Goal: Task Accomplishment & Management: Use online tool/utility

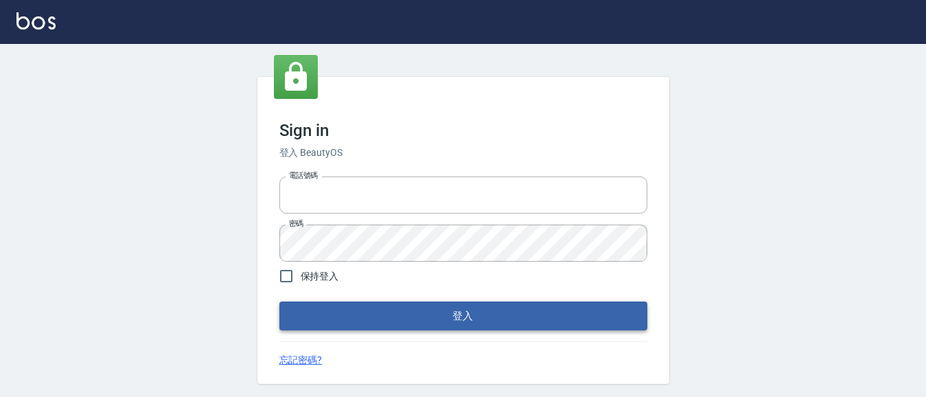
type input "0931911003"
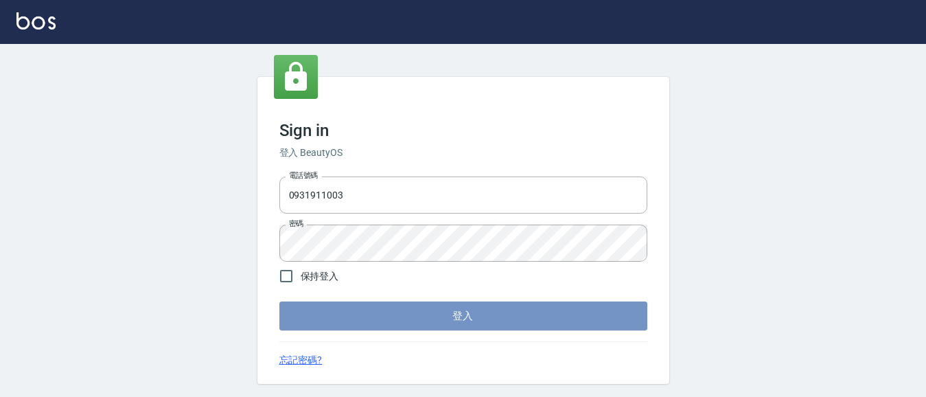
drag, startPoint x: 480, startPoint y: 319, endPoint x: 481, endPoint y: 309, distance: 9.6
click at [480, 318] on button "登入" at bounding box center [464, 315] width 368 height 29
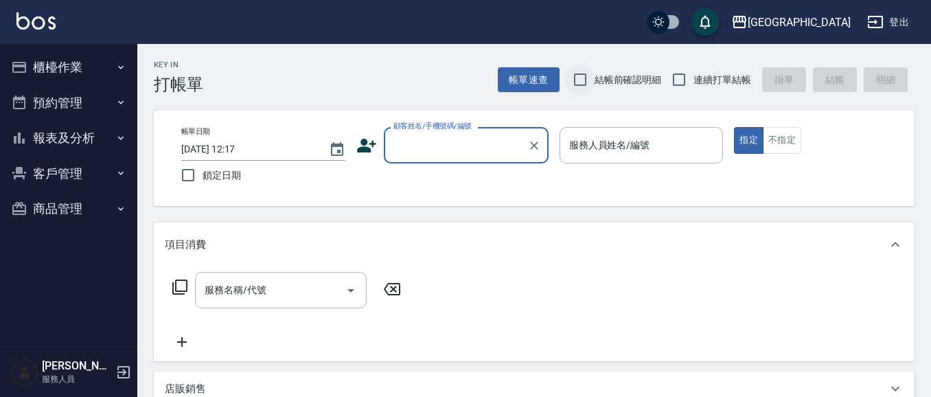
click at [576, 77] on input "結帳前確認明細" at bounding box center [580, 79] width 29 height 29
checkbox input "true"
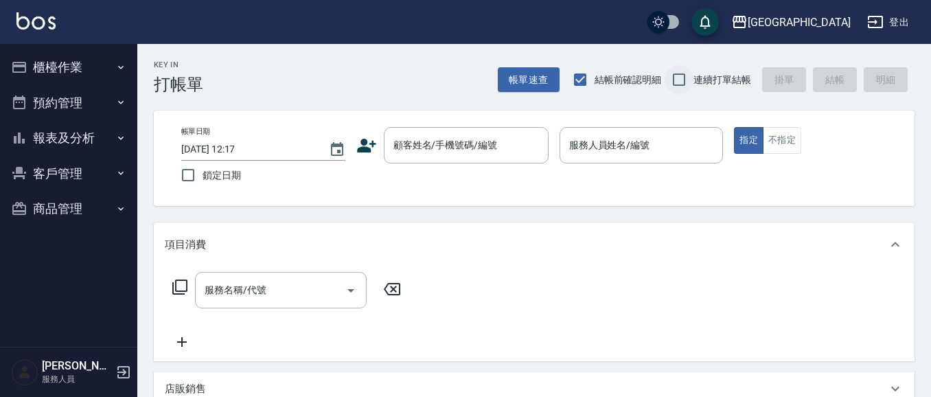
click at [680, 76] on input "連續打單結帳" at bounding box center [679, 79] width 29 height 29
checkbox input "true"
click at [91, 65] on button "櫃檯作業" at bounding box center [68, 67] width 126 height 36
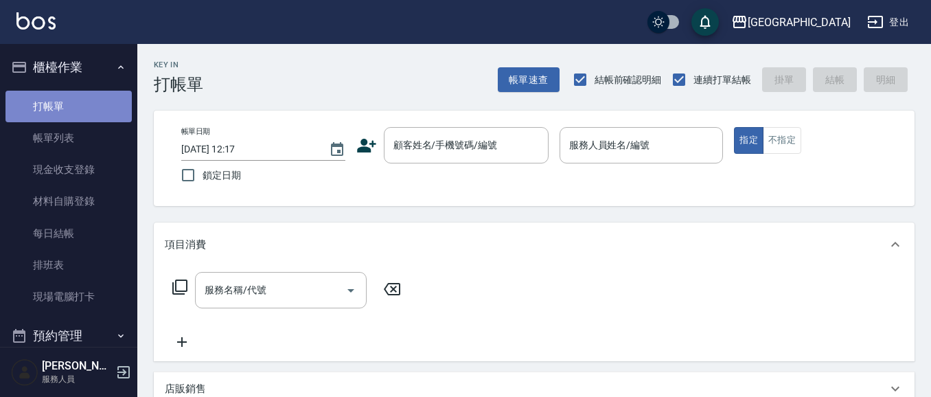
click at [79, 100] on link "打帳單" at bounding box center [68, 107] width 126 height 32
drag, startPoint x: 433, startPoint y: 141, endPoint x: 0, endPoint y: 103, distance: 435.1
click at [432, 141] on div "顧客姓名/手機號碼/編號 顧客姓名/手機號碼/編號" at bounding box center [466, 145] width 165 height 36
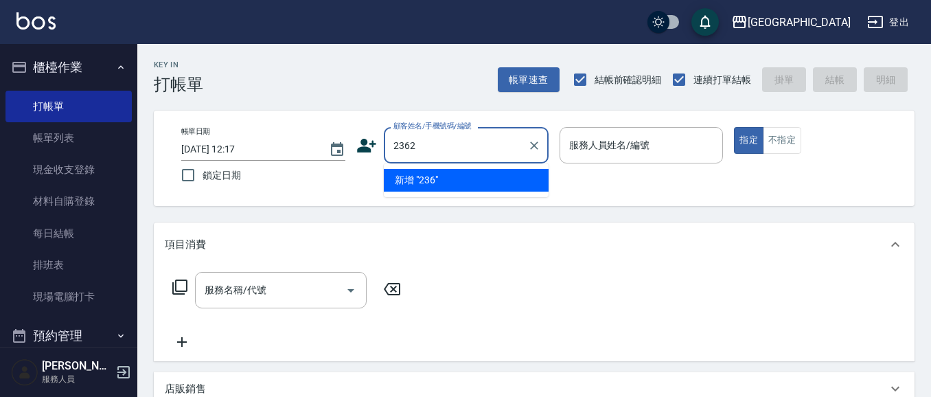
type input "2362"
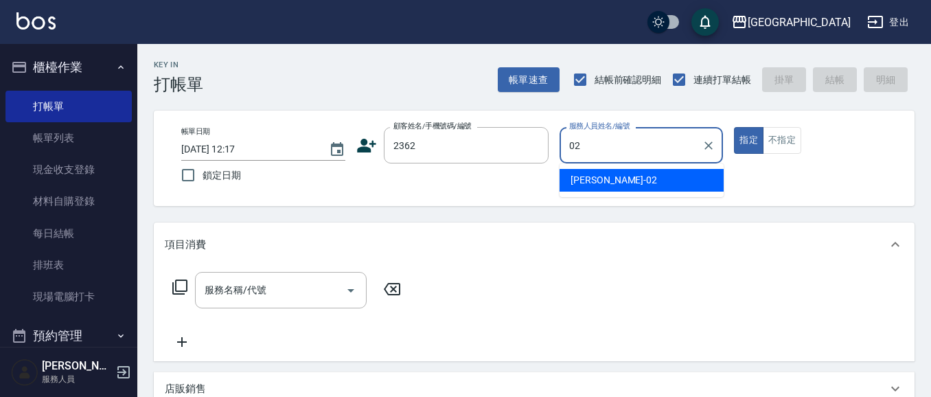
type input "02"
type button "true"
type input "[PERSON_NAME]-02"
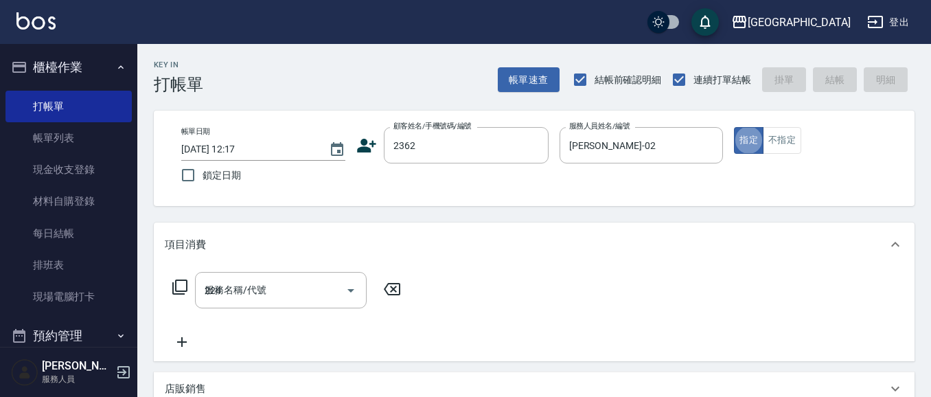
type input "224"
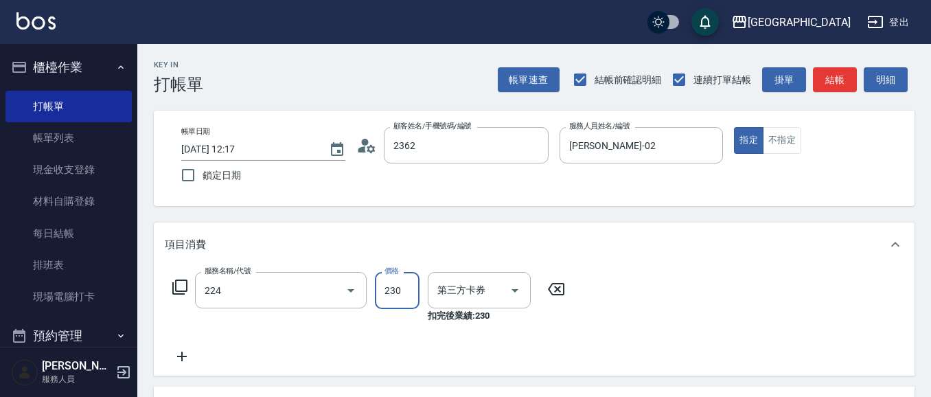
type input "紀憲政/0922945859/2362"
type input "洗髮(卡)230(224)"
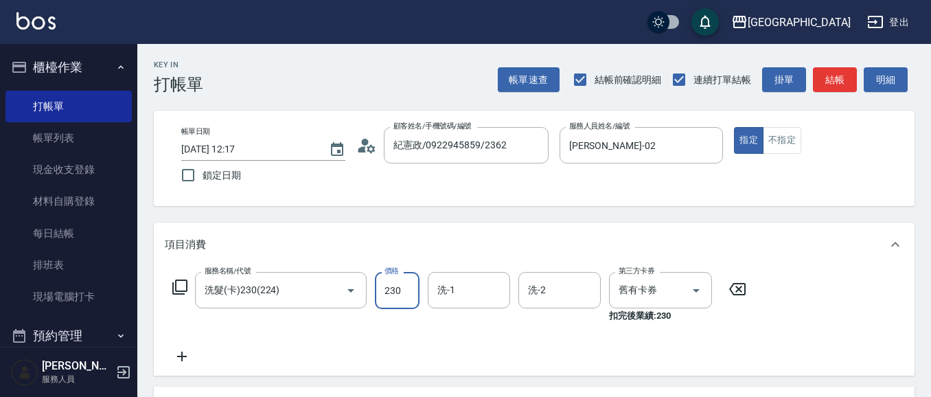
type input "舊有卡券"
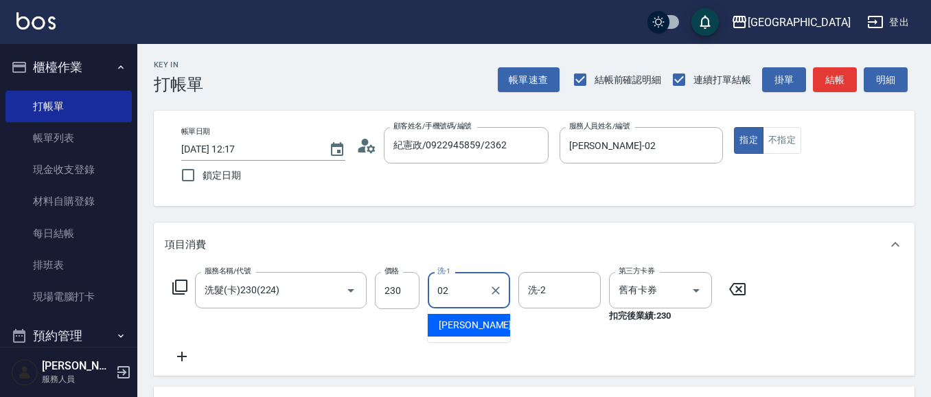
type input "[PERSON_NAME]-02"
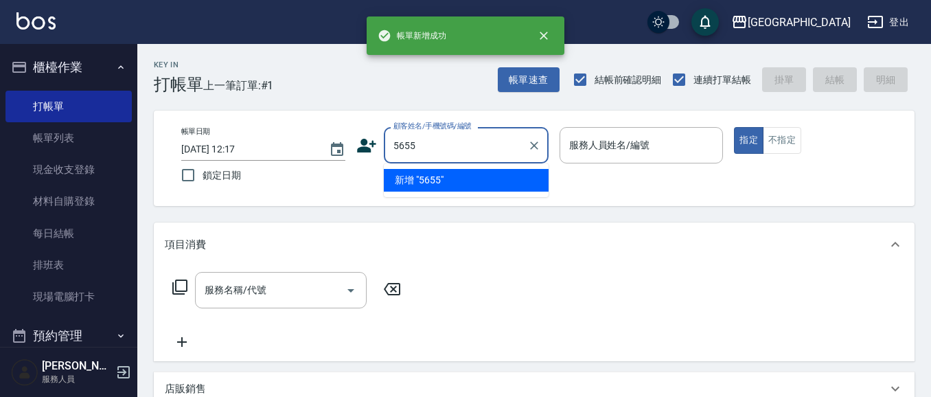
type input "5655"
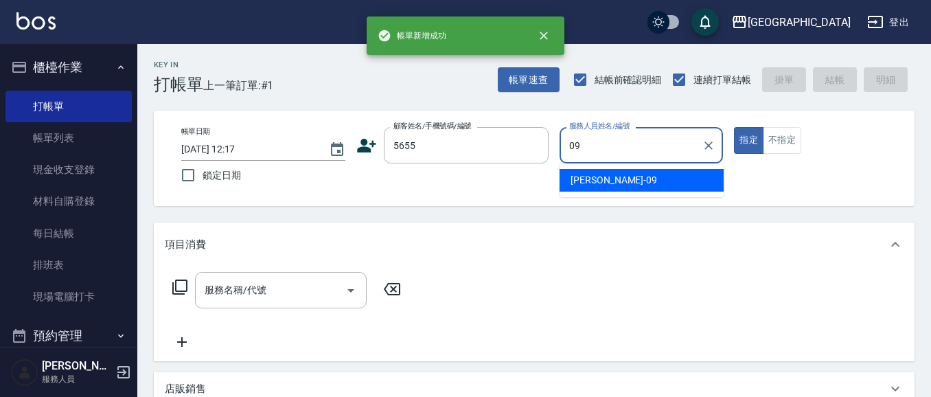
type input "[PERSON_NAME]-09"
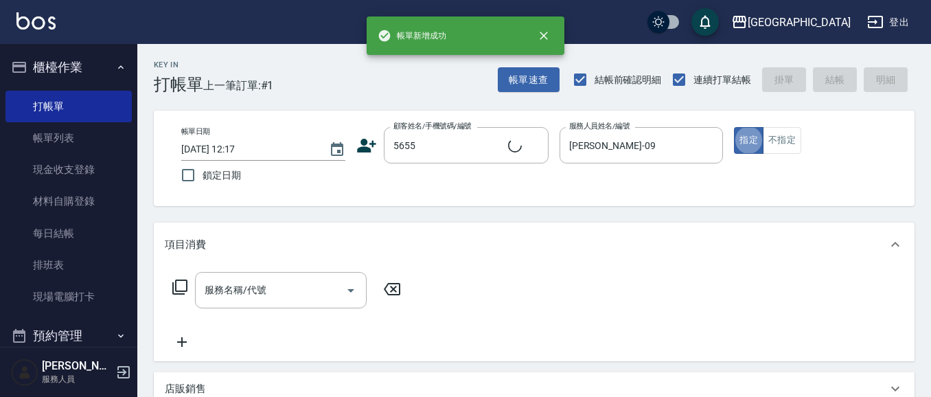
type input "2"
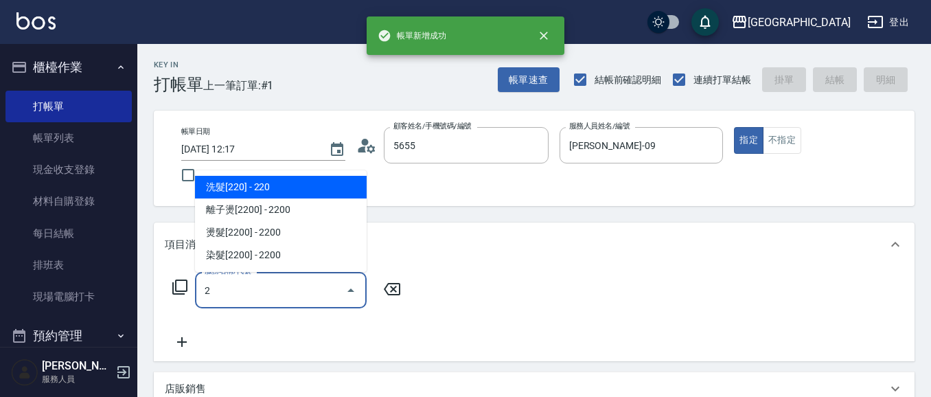
type input "[PERSON_NAME]/0958591766/5655"
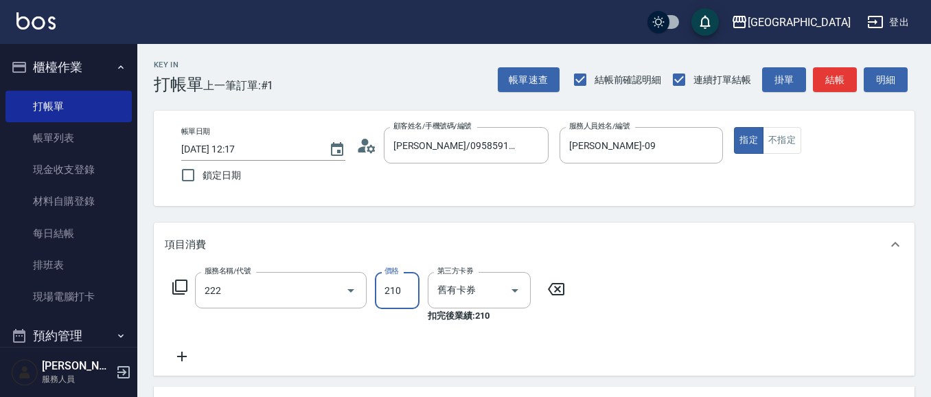
type input "洗髮卡券[210](222)"
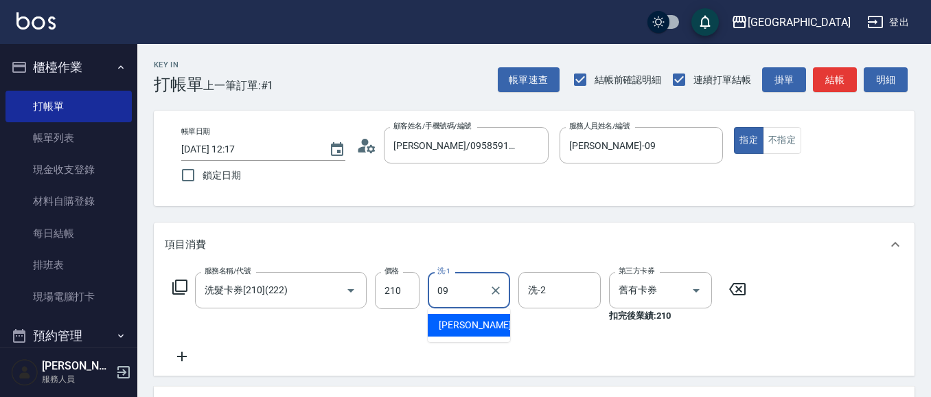
type input "[PERSON_NAME]-09"
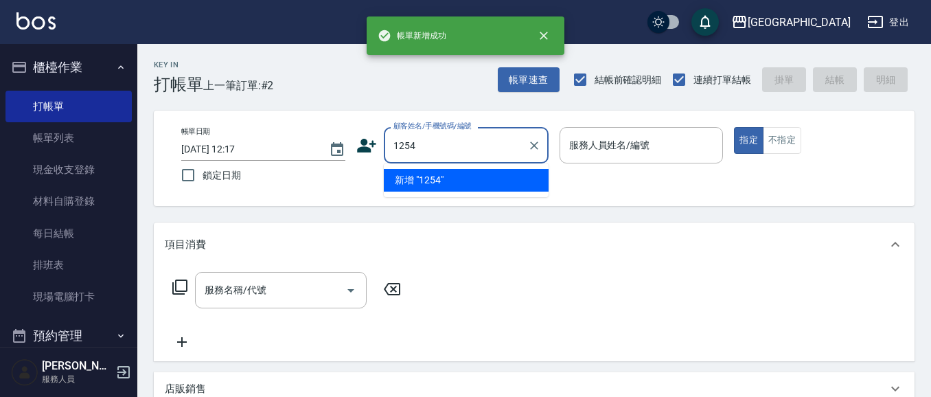
type input "1254"
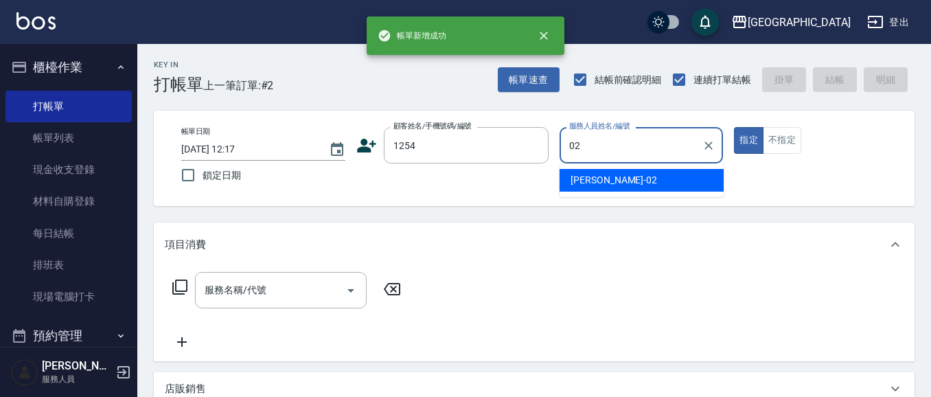
type input "[PERSON_NAME]-02"
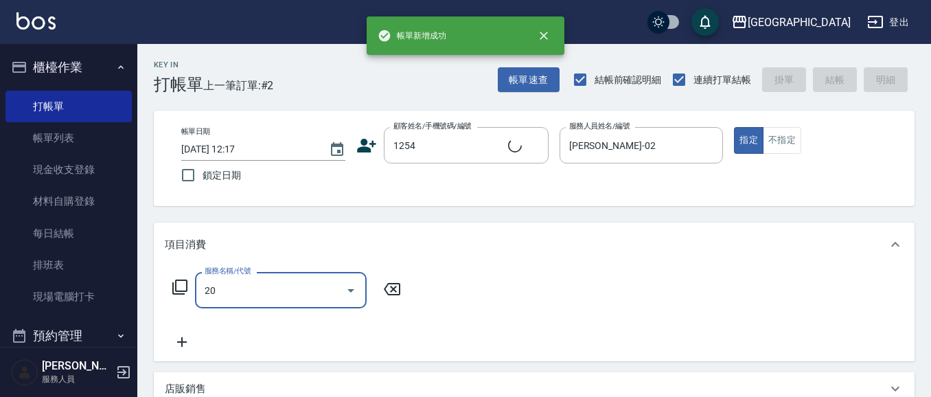
type input "201"
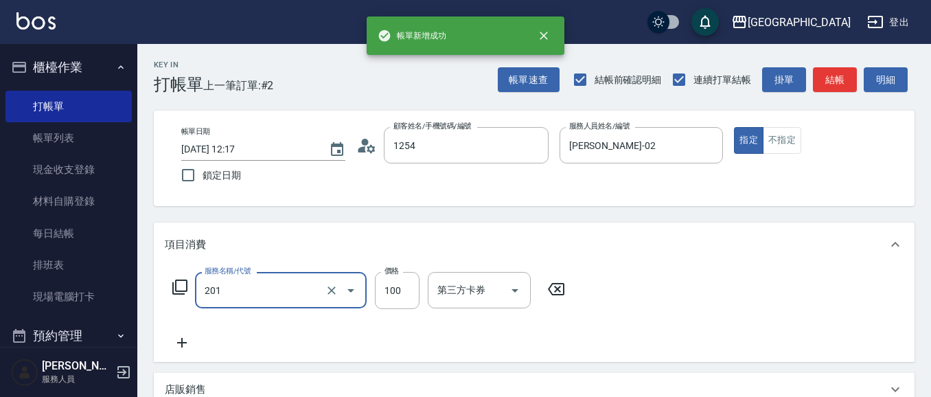
type input "[PERSON_NAME]/1254_[PERSON_NAME]/1254"
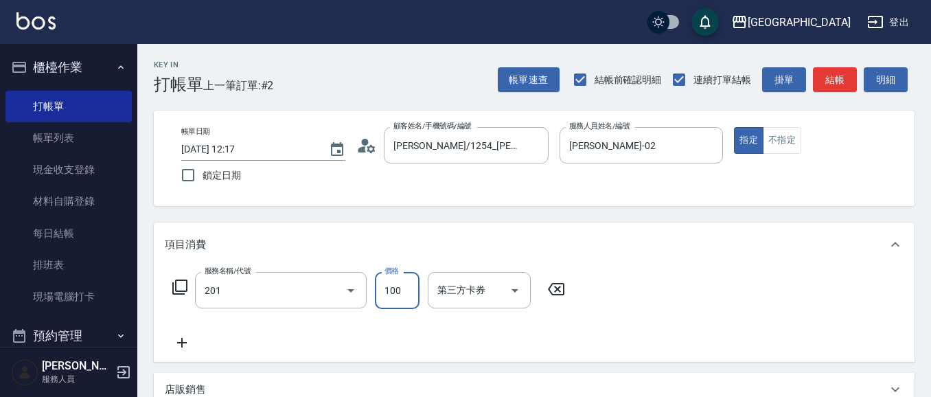
type input "洗髮[100](201)"
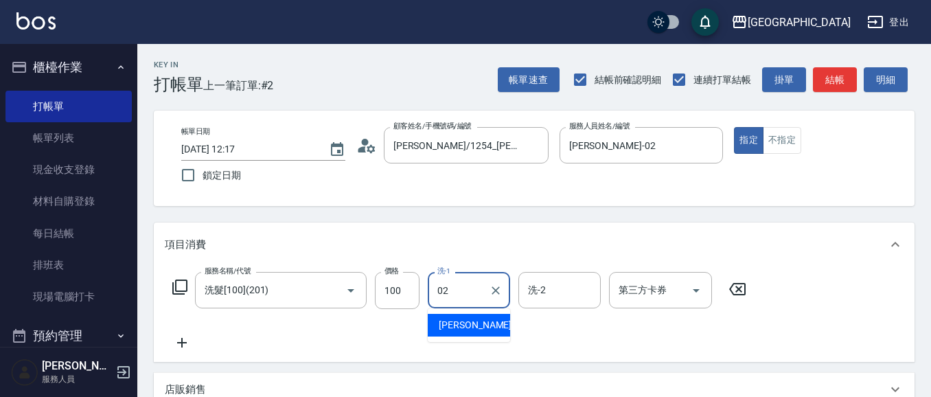
type input "[PERSON_NAME]-02"
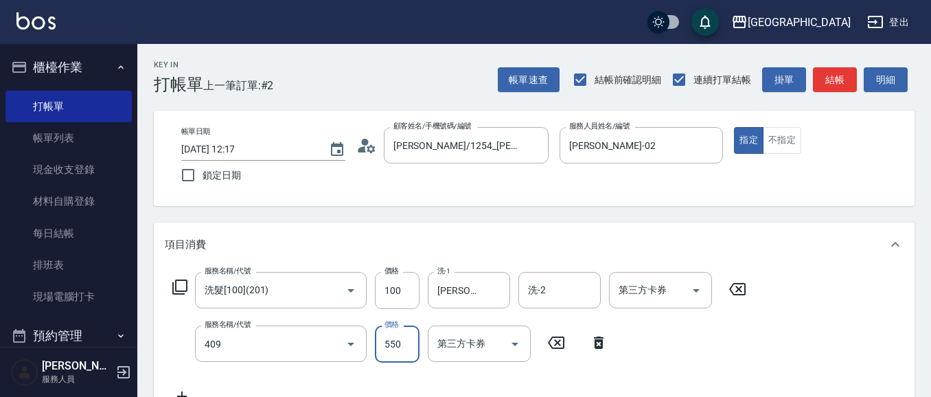
type input "剪髮(550)(409)"
type input "580"
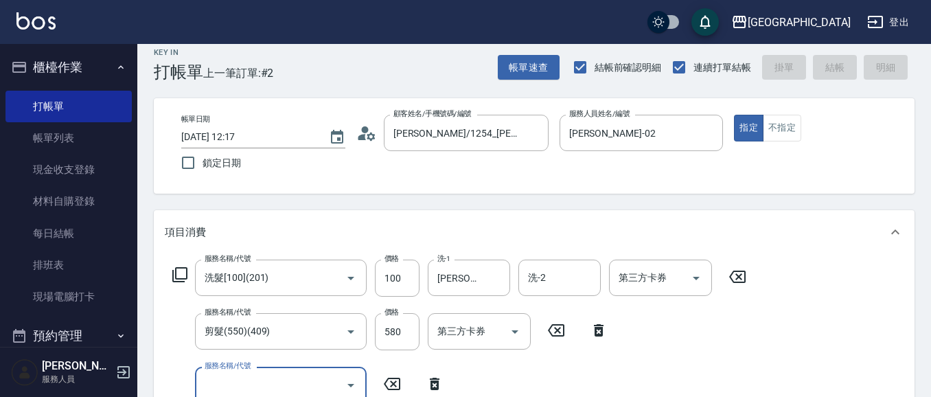
type input "[DATE] 12:18"
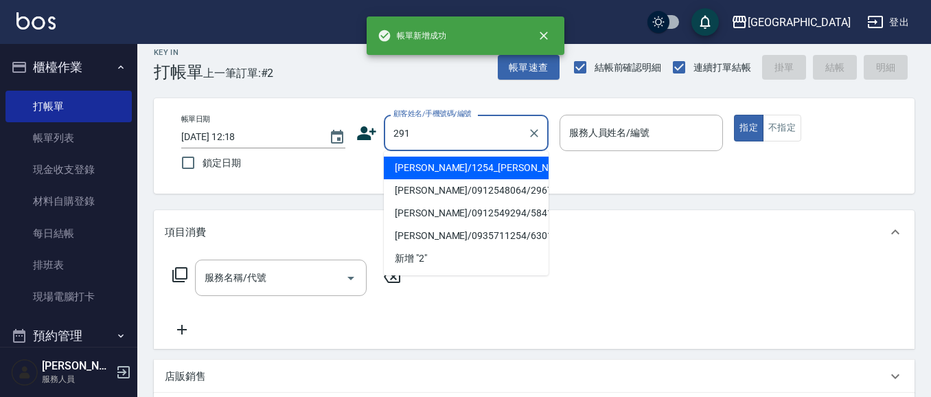
type input "291"
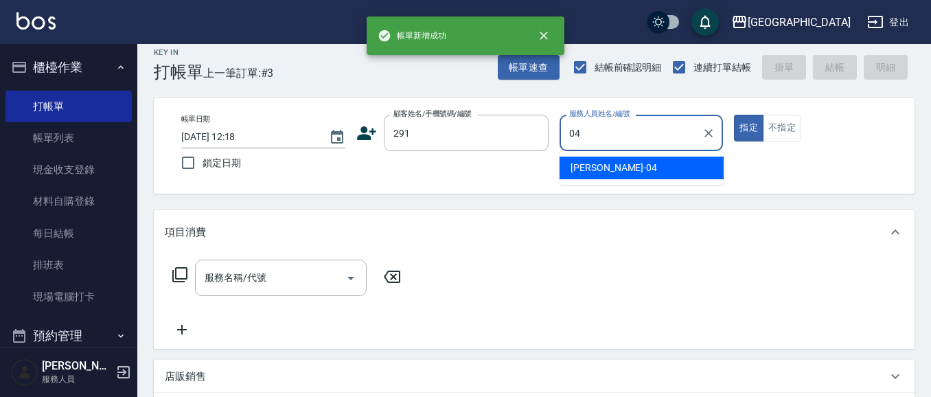
type input "[PERSON_NAME]-04"
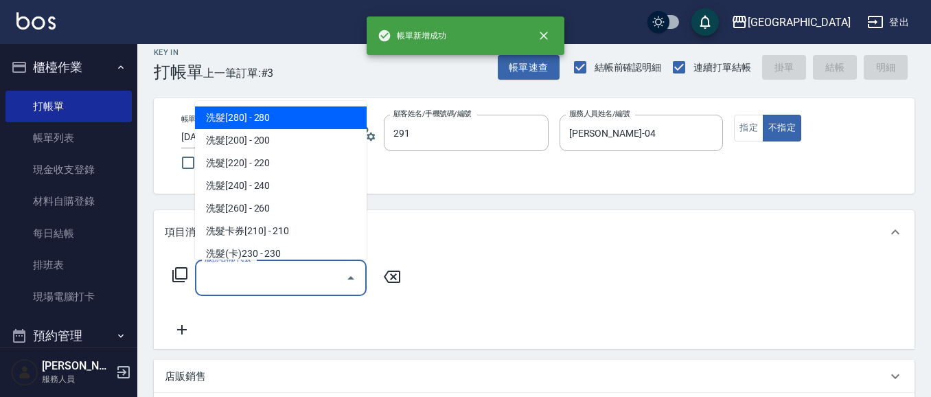
type input "[PERSON_NAME]/291/291"
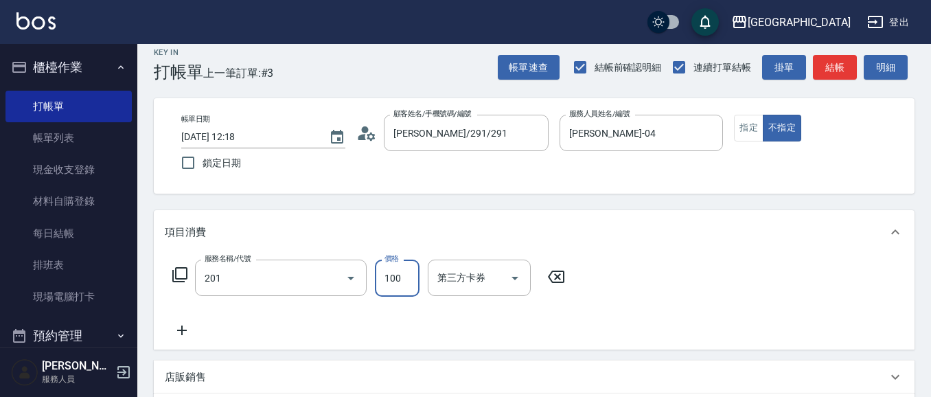
type input "洗髮[100](201)"
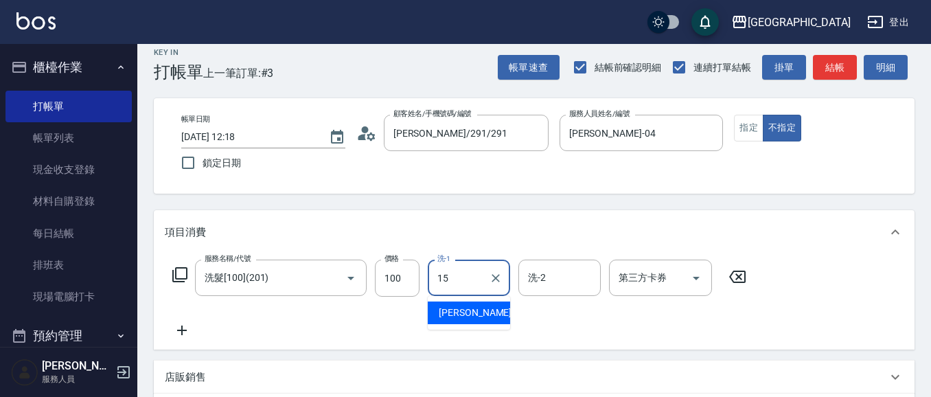
type input "[PERSON_NAME]-15"
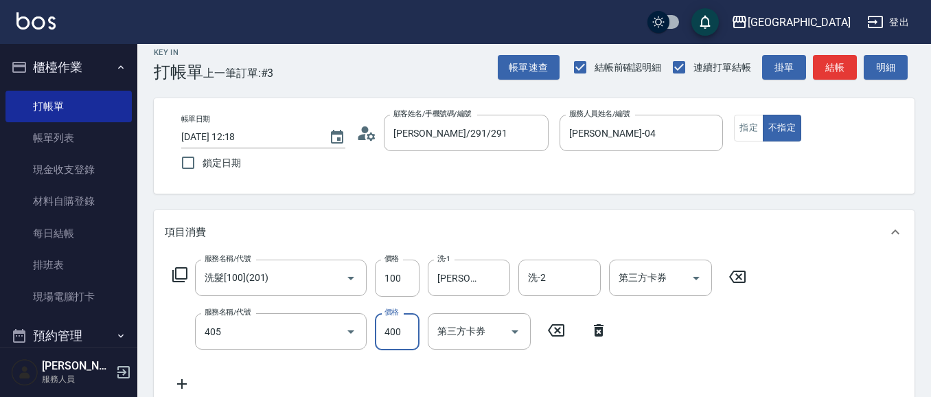
type input "剪髮(400)(405)"
